Goal: Task Accomplishment & Management: Use online tool/utility

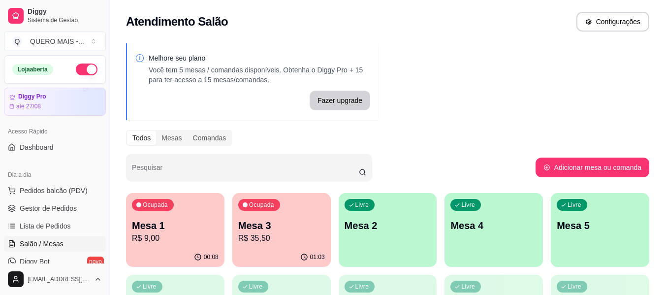
click at [373, 262] on div "button" at bounding box center [388, 261] width 98 height 12
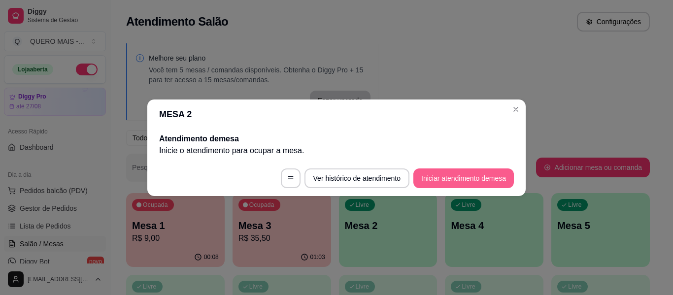
click at [463, 183] on button "Iniciar atendimento de mesa" at bounding box center [463, 178] width 100 height 20
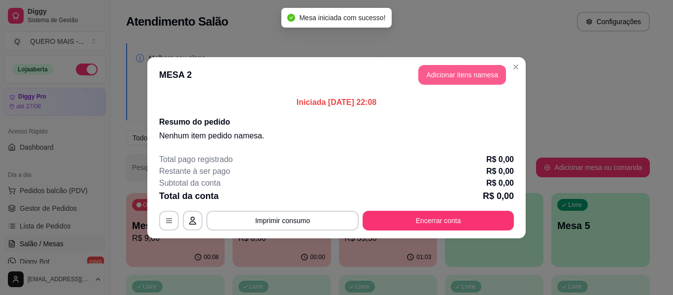
click at [442, 77] on button "Adicionar itens na mesa" at bounding box center [462, 75] width 88 height 20
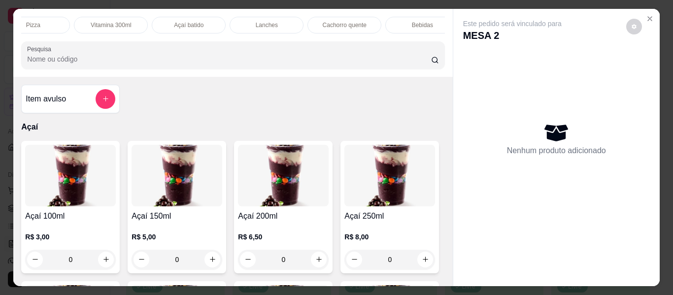
scroll to position [0, 262]
click at [254, 17] on div "Lanches" at bounding box center [263, 25] width 74 height 17
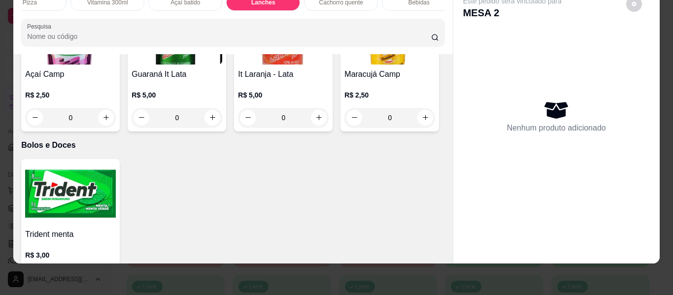
scroll to position [2037, 0]
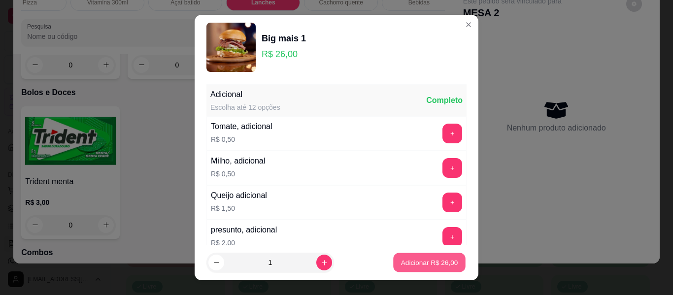
click at [404, 259] on p "Adicionar R$ 26,00" at bounding box center [429, 261] width 57 height 9
type input "1"
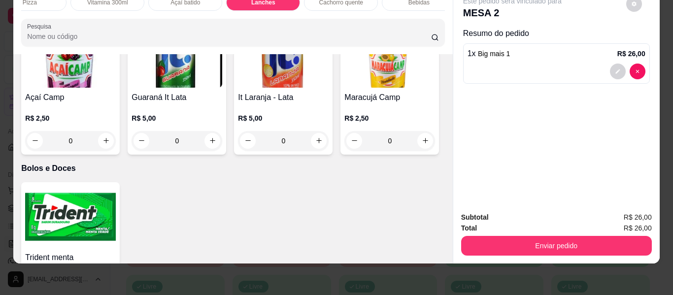
scroll to position [1938, 0]
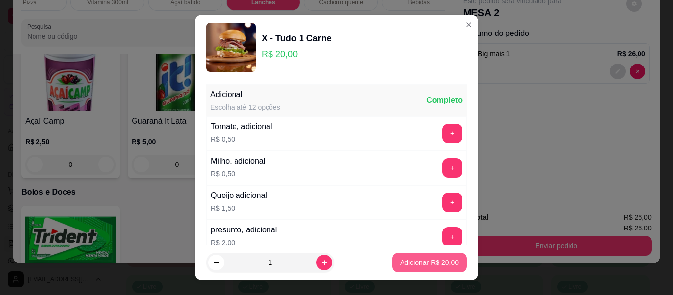
click at [412, 257] on p "Adicionar R$ 20,00" at bounding box center [429, 262] width 59 height 10
type input "1"
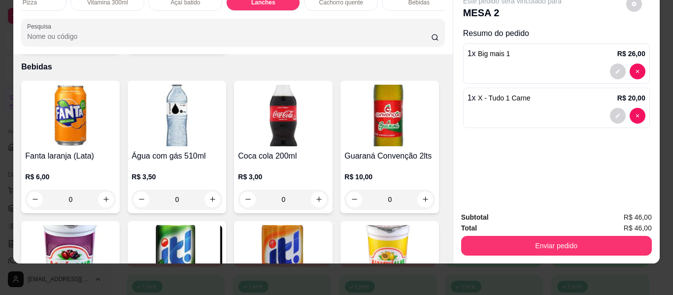
scroll to position [1741, 0]
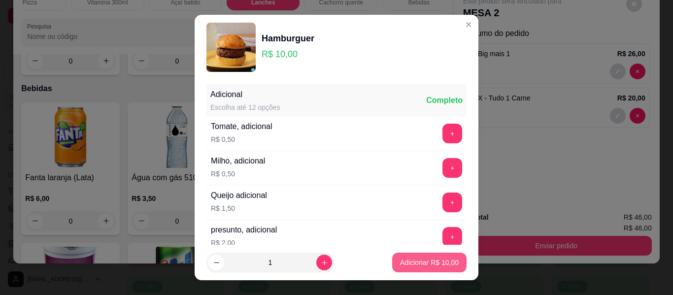
click at [400, 263] on p "Adicionar R$ 10,00" at bounding box center [429, 262] width 59 height 10
type input "1"
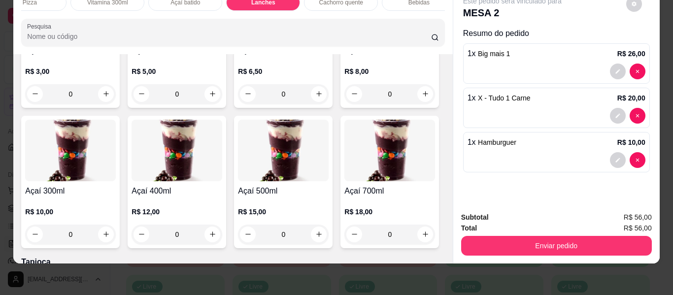
scroll to position [197, 0]
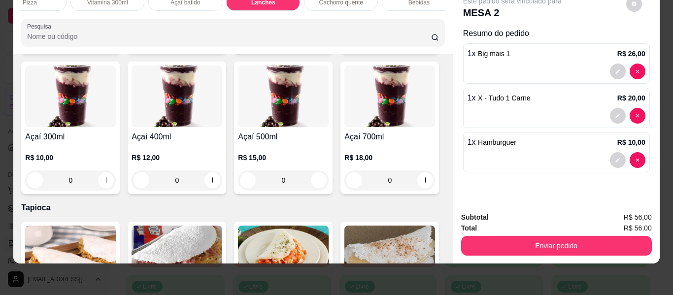
click at [222, 179] on div "0" at bounding box center [176, 180] width 91 height 20
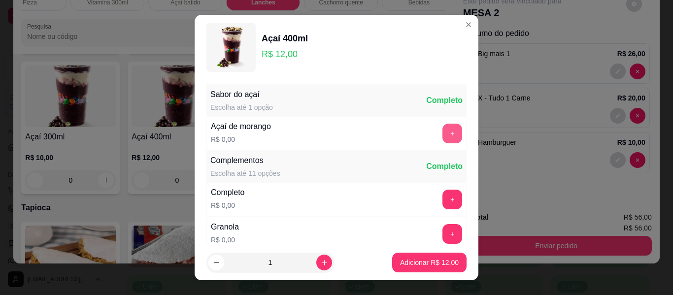
click at [442, 141] on button "+" at bounding box center [452, 134] width 20 height 20
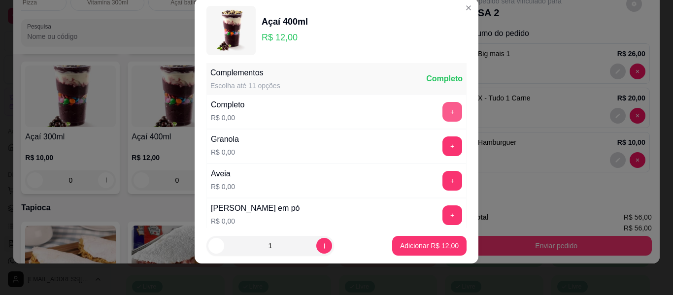
click at [442, 111] on button "+" at bounding box center [452, 112] width 20 height 20
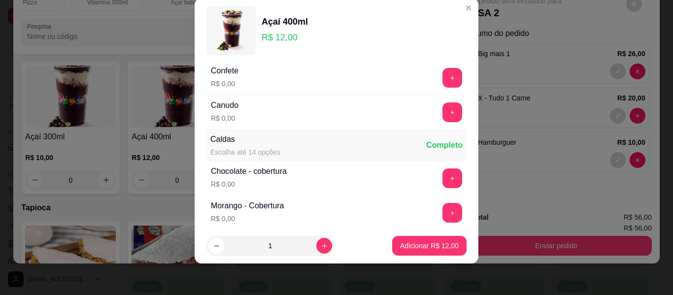
scroll to position [465, 0]
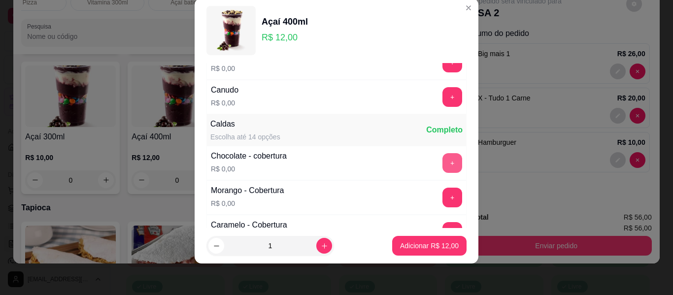
click at [442, 168] on button "+" at bounding box center [452, 163] width 20 height 20
click at [319, 248] on button "increase-product-quantity" at bounding box center [324, 246] width 16 height 16
type input "2"
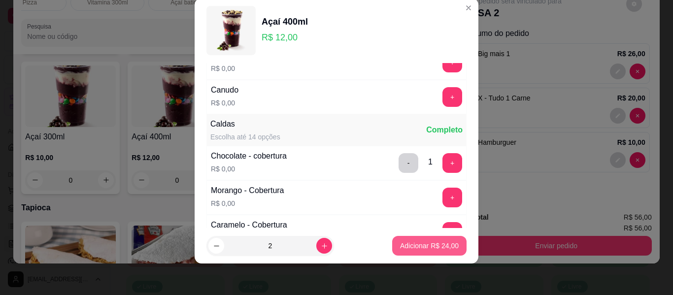
click at [413, 242] on p "Adicionar R$ 24,00" at bounding box center [429, 246] width 59 height 10
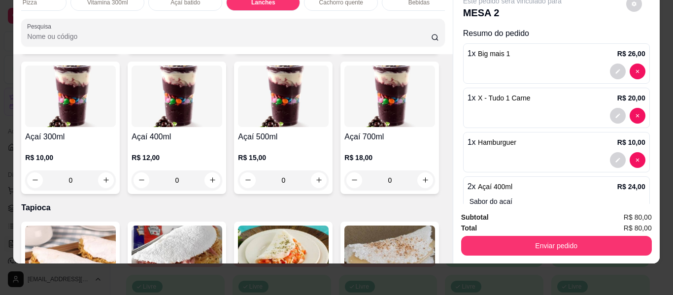
click at [222, 185] on div "0" at bounding box center [176, 180] width 91 height 20
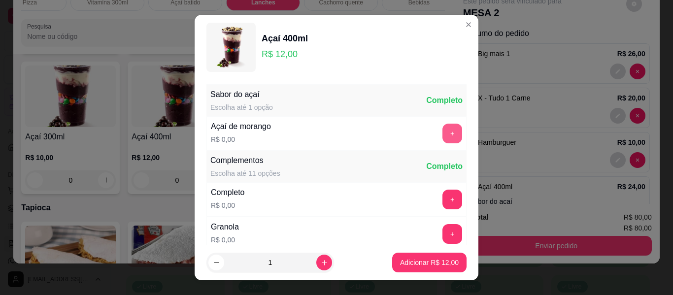
click at [442, 137] on button "+" at bounding box center [452, 134] width 20 height 20
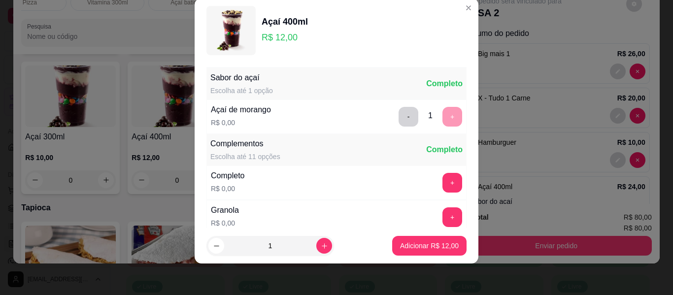
scroll to position [71, 0]
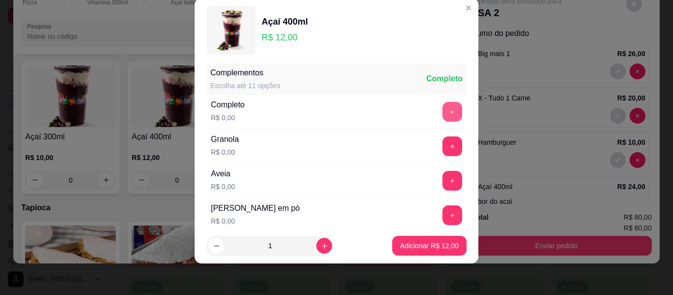
click at [442, 115] on button "+" at bounding box center [452, 112] width 20 height 20
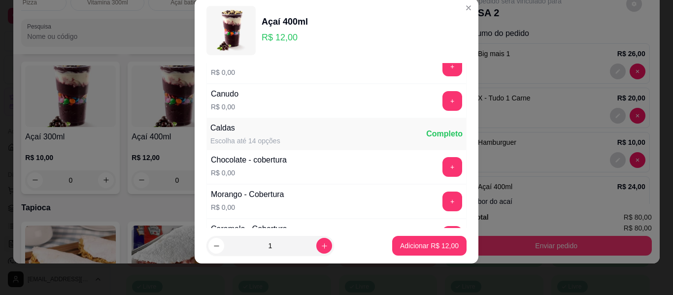
scroll to position [465, 0]
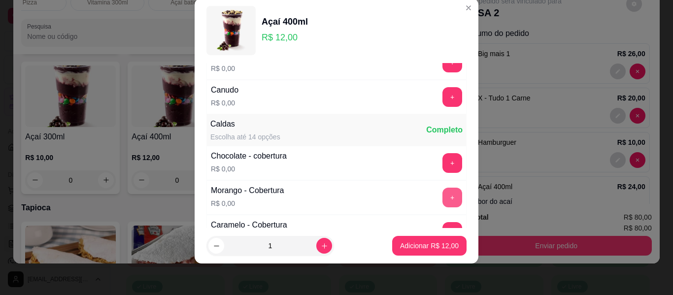
click at [442, 195] on button "+" at bounding box center [452, 198] width 20 height 20
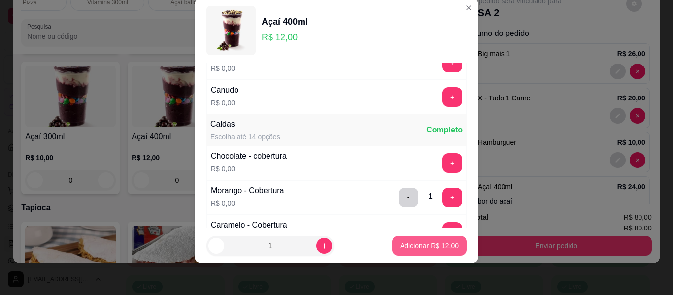
click at [428, 245] on p "Adicionar R$ 12,00" at bounding box center [429, 246] width 59 height 10
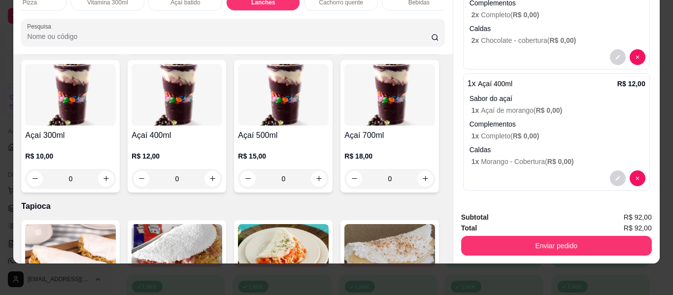
scroll to position [0, 0]
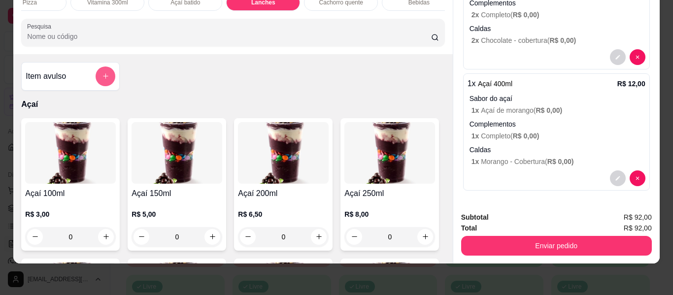
click at [98, 71] on button "add-separate-item" at bounding box center [106, 76] width 20 height 20
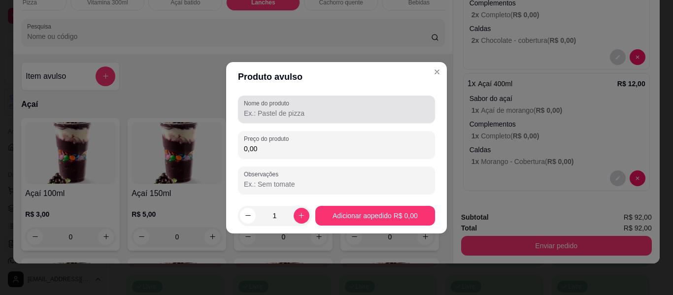
click at [283, 117] on input "Nome do produto" at bounding box center [336, 113] width 185 height 10
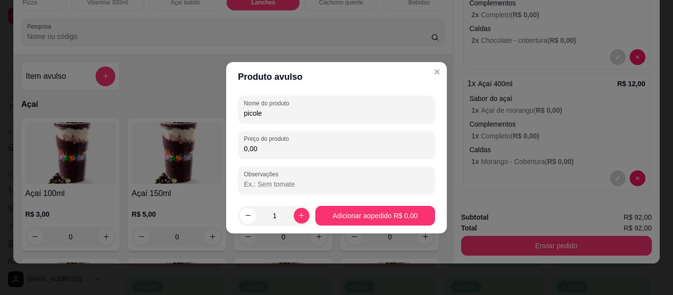
type input "picole"
click at [266, 151] on input "0,00" at bounding box center [336, 149] width 185 height 10
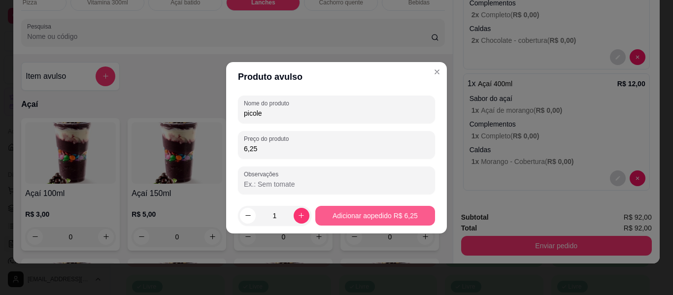
type input "6,25"
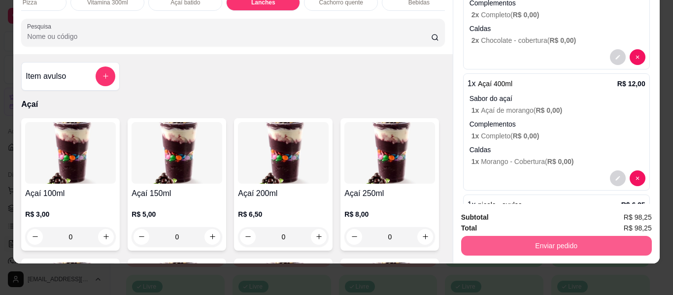
click at [606, 239] on button "Enviar pedido" at bounding box center [556, 246] width 191 height 20
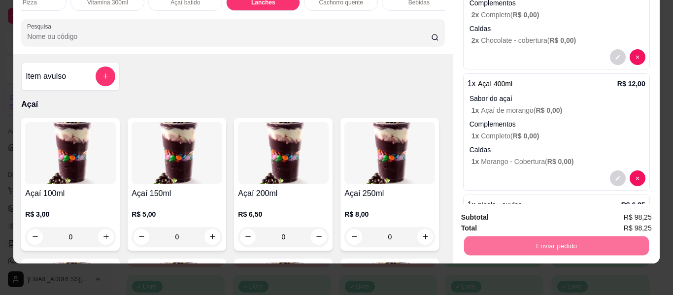
click at [517, 214] on button "Não registrar e enviar pedido" at bounding box center [523, 214] width 102 height 19
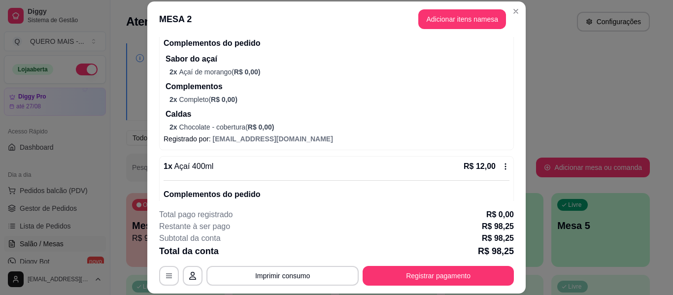
scroll to position [295, 0]
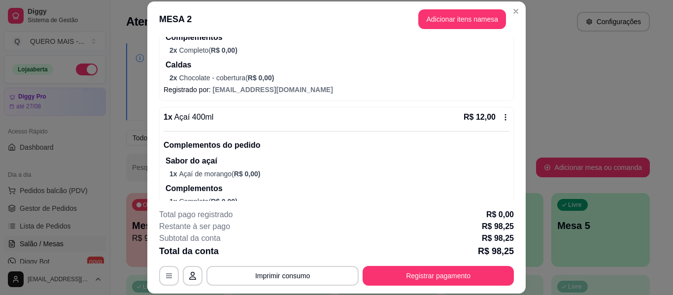
click at [501, 117] on icon at bounding box center [505, 117] width 8 height 8
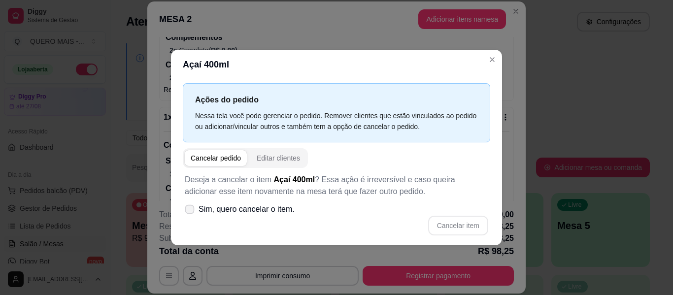
click at [215, 210] on span "Sim, quero cancelar o item." at bounding box center [246, 209] width 96 height 12
click at [191, 211] on input "Sim, quero cancelar o item." at bounding box center [187, 214] width 6 height 6
checkbox input "true"
click at [449, 228] on button "Cancelar item" at bounding box center [457, 225] width 59 height 19
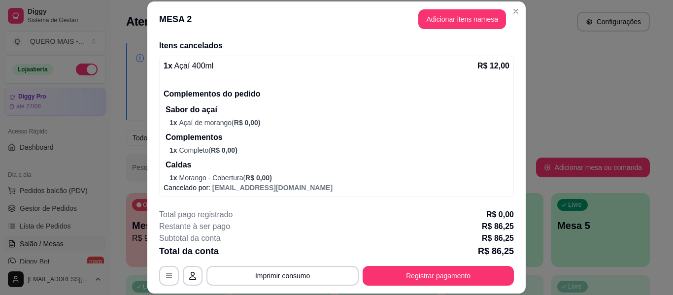
scroll to position [30, 0]
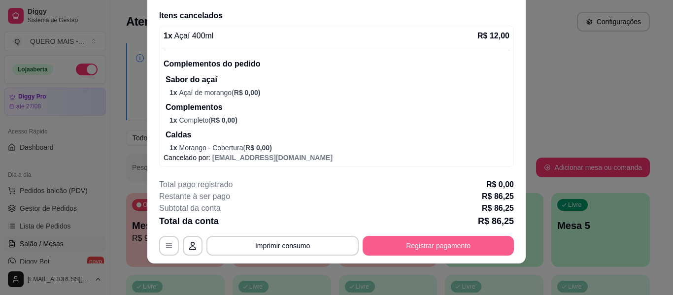
click at [396, 244] on button "Registrar pagamento" at bounding box center [437, 246] width 151 height 20
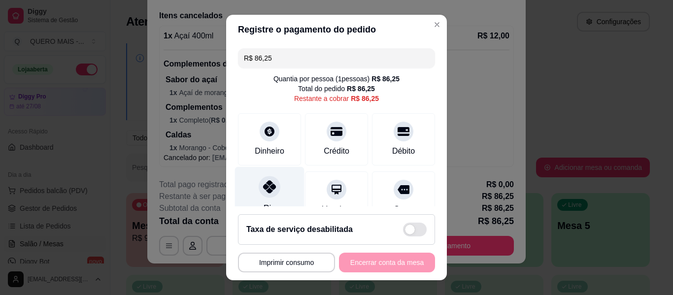
click at [266, 180] on div at bounding box center [269, 187] width 22 height 22
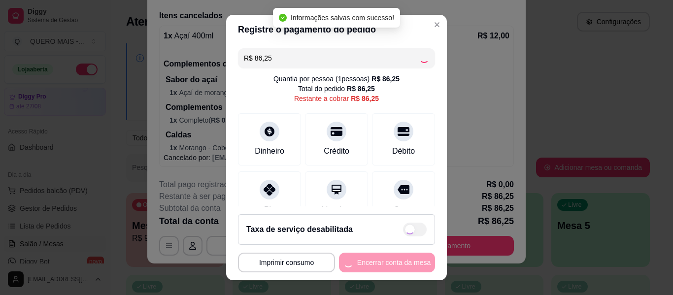
type input "R$ 0,00"
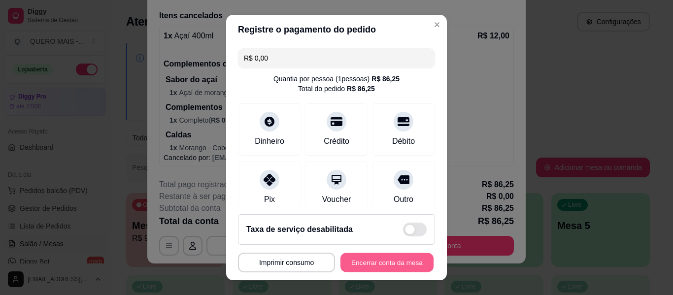
click at [391, 261] on button "Encerrar conta da mesa" at bounding box center [386, 262] width 93 height 19
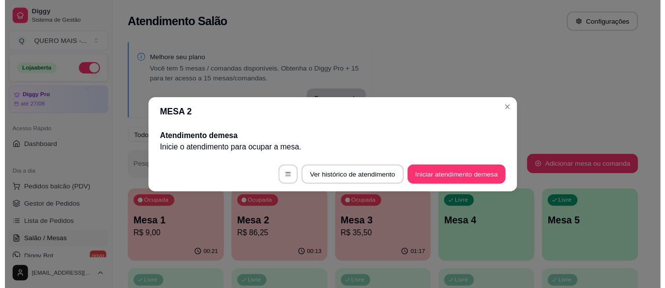
scroll to position [0, 0]
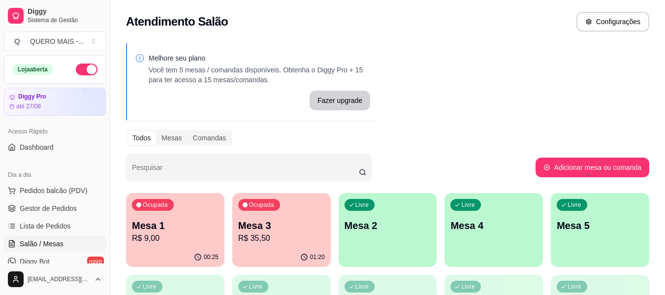
click at [280, 230] on p "Mesa 3" at bounding box center [281, 226] width 87 height 14
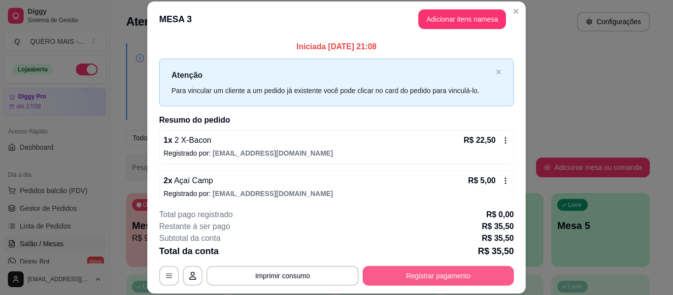
click at [424, 273] on button "Registrar pagamento" at bounding box center [437, 276] width 151 height 20
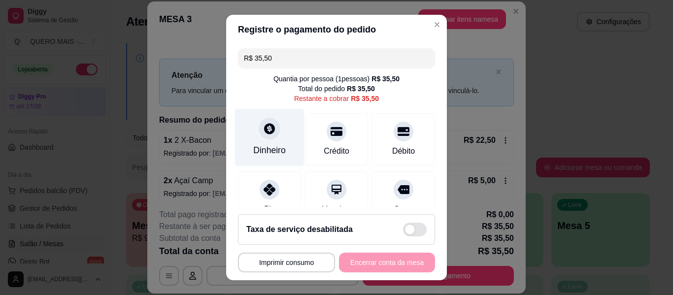
click at [246, 127] on div "Dinheiro" at bounding box center [269, 138] width 69 height 58
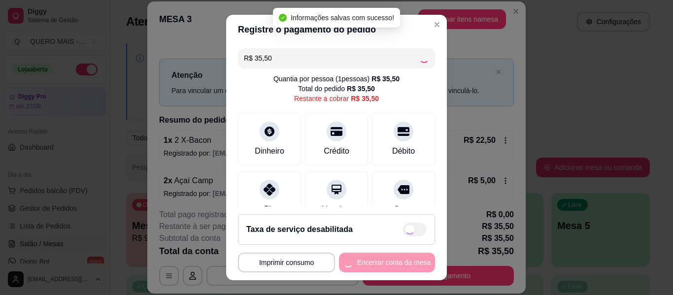
type input "R$ 0,00"
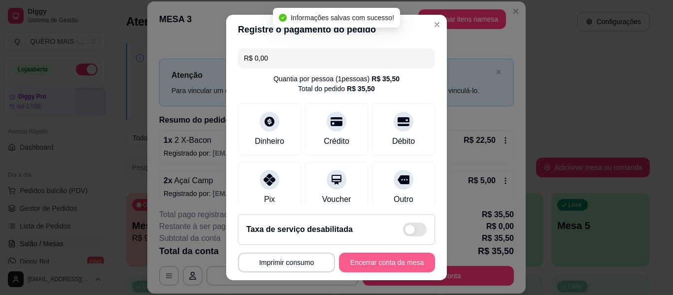
click at [376, 263] on button "Encerrar conta da mesa" at bounding box center [387, 263] width 96 height 20
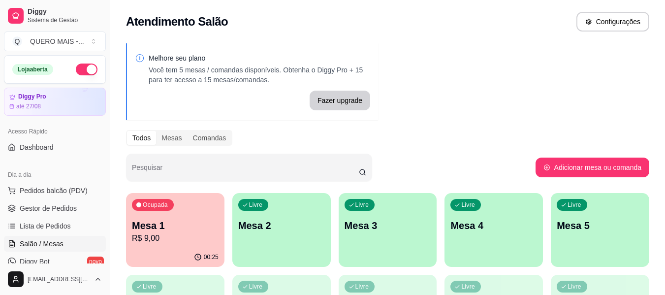
click at [174, 242] on p "R$ 9,00" at bounding box center [175, 238] width 87 height 12
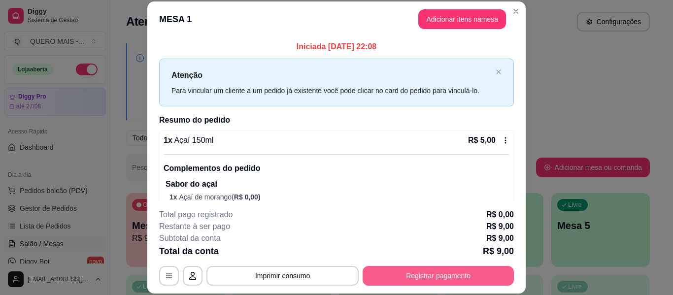
click at [416, 272] on button "Registrar pagamento" at bounding box center [437, 276] width 151 height 20
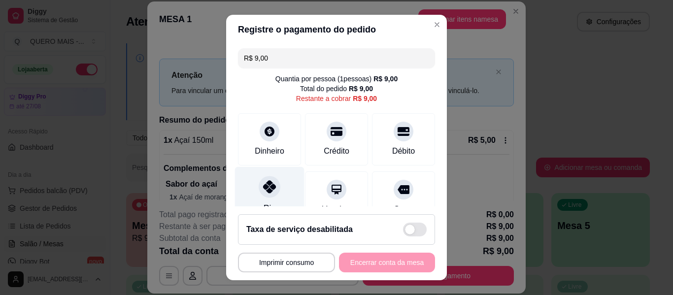
click at [266, 190] on icon at bounding box center [269, 186] width 13 height 13
type input "R$ 0,00"
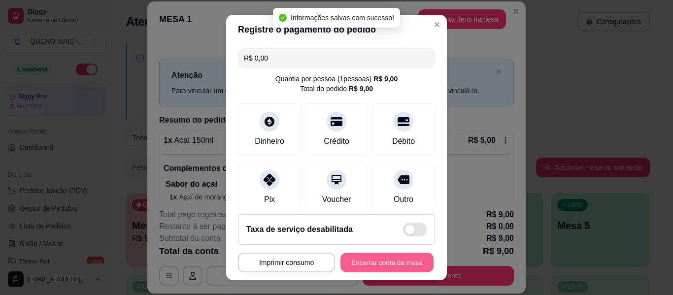
click at [364, 265] on button "Encerrar conta da mesa" at bounding box center [386, 262] width 93 height 19
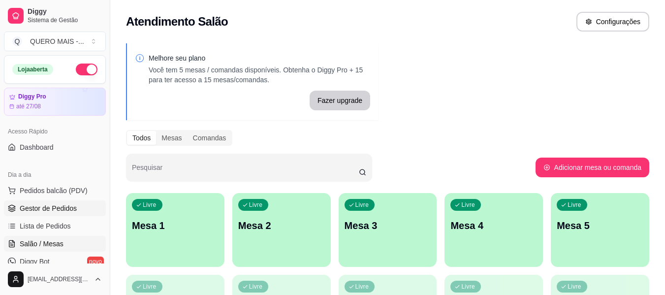
click at [55, 204] on span "Gestor de Pedidos" at bounding box center [48, 208] width 57 height 10
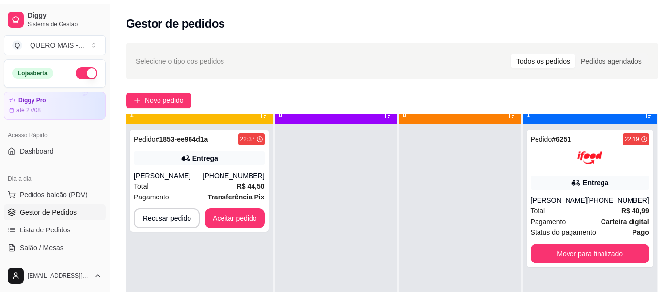
scroll to position [28, 0]
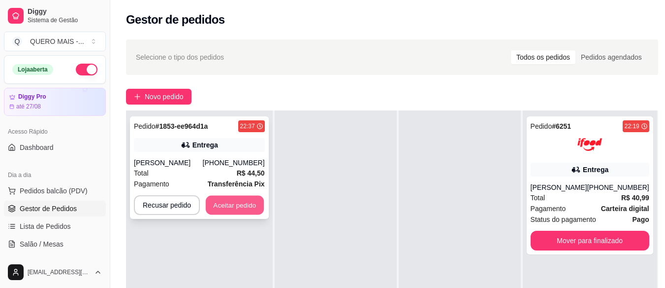
click at [242, 202] on button "Aceitar pedido" at bounding box center [235, 204] width 58 height 19
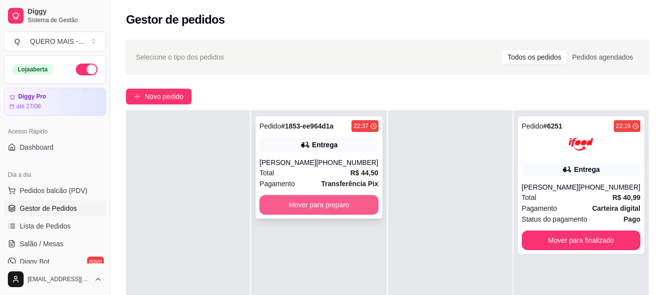
click at [341, 209] on button "Mover para preparo" at bounding box center [318, 205] width 119 height 20
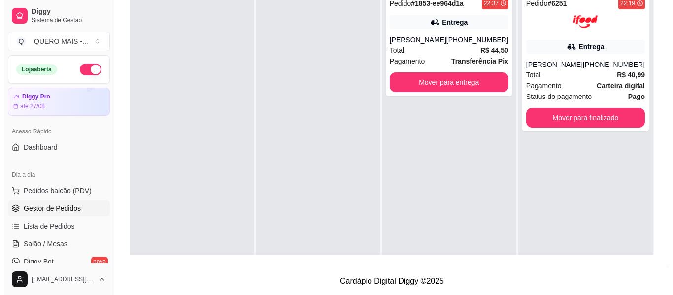
scroll to position [0, 0]
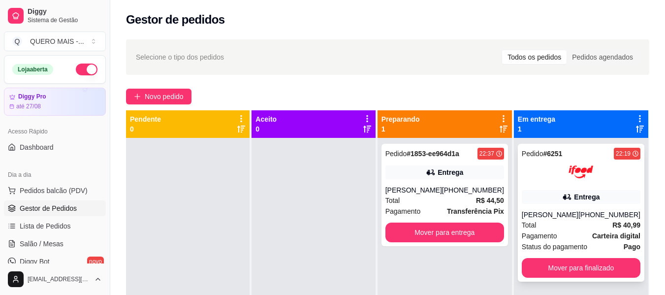
click at [592, 235] on strong "Carteira digital" at bounding box center [616, 236] width 48 height 8
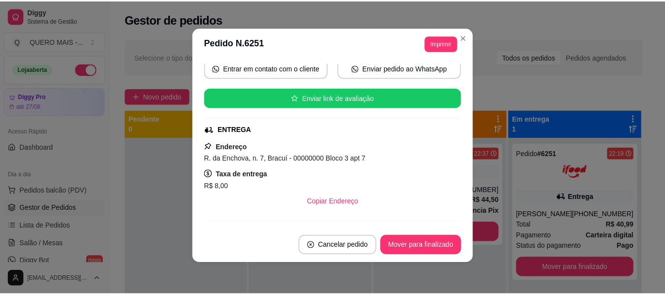
scroll to position [118, 0]
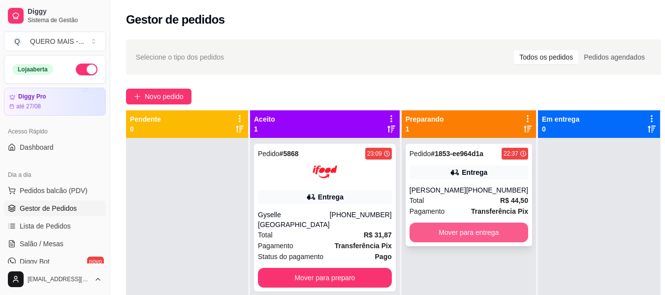
click at [450, 233] on button "Mover para entrega" at bounding box center [469, 233] width 119 height 20
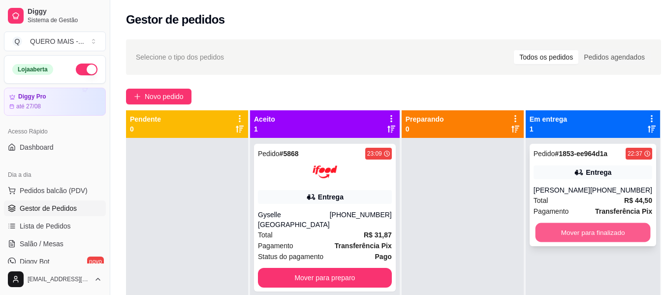
click at [553, 235] on button "Mover para finalizado" at bounding box center [592, 232] width 115 height 19
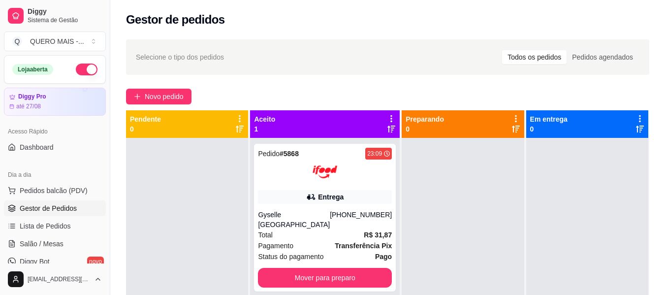
click at [83, 66] on button "button" at bounding box center [87, 70] width 22 height 12
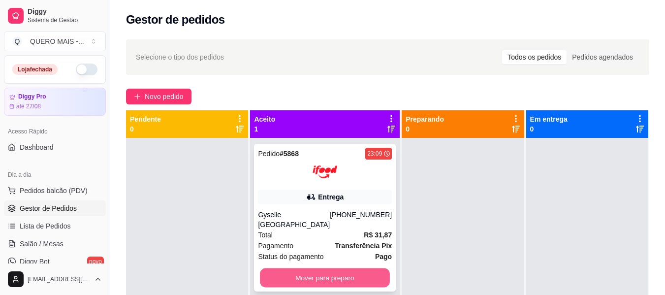
click at [281, 268] on button "Mover para preparo" at bounding box center [325, 277] width 130 height 19
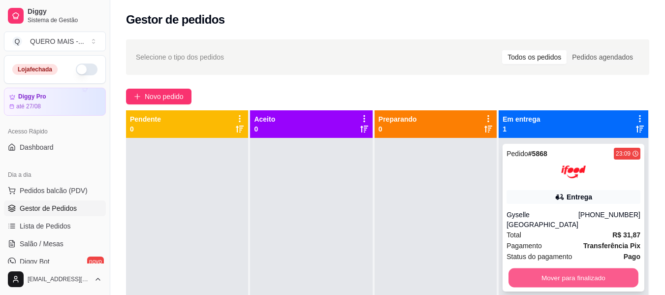
click at [529, 268] on button "Mover para finalizado" at bounding box center [574, 277] width 130 height 19
